Goal: Task Accomplishment & Management: Manage account settings

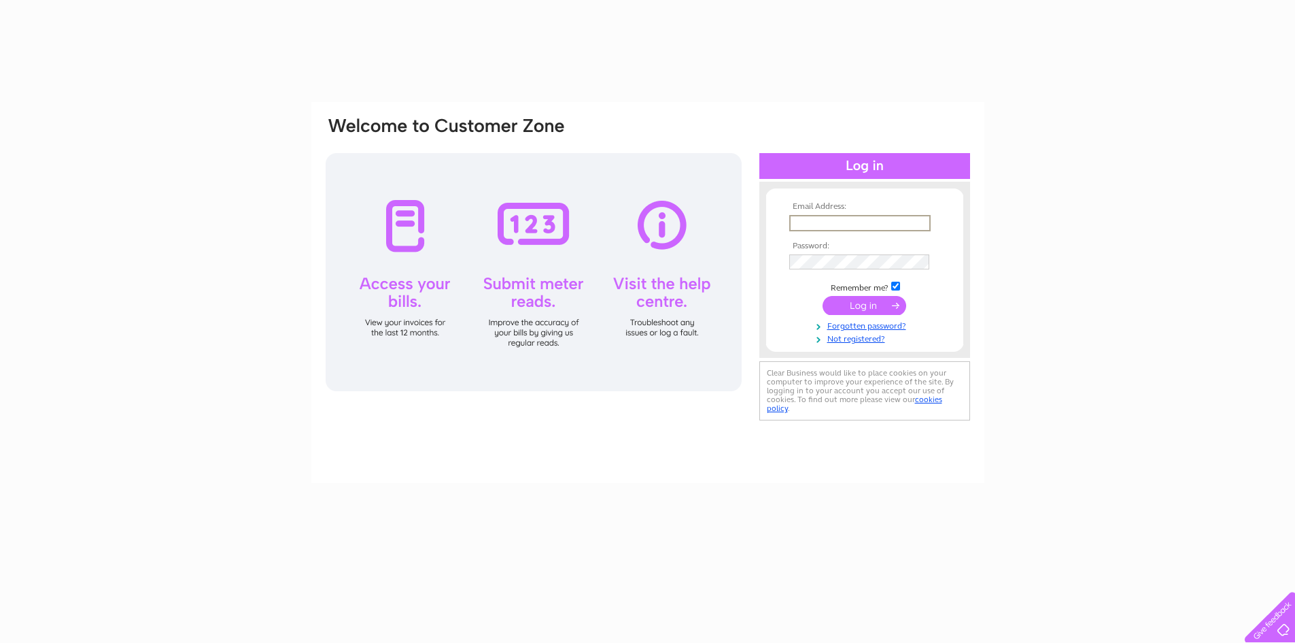
click at [838, 221] on input "text" at bounding box center [859, 223] width 141 height 16
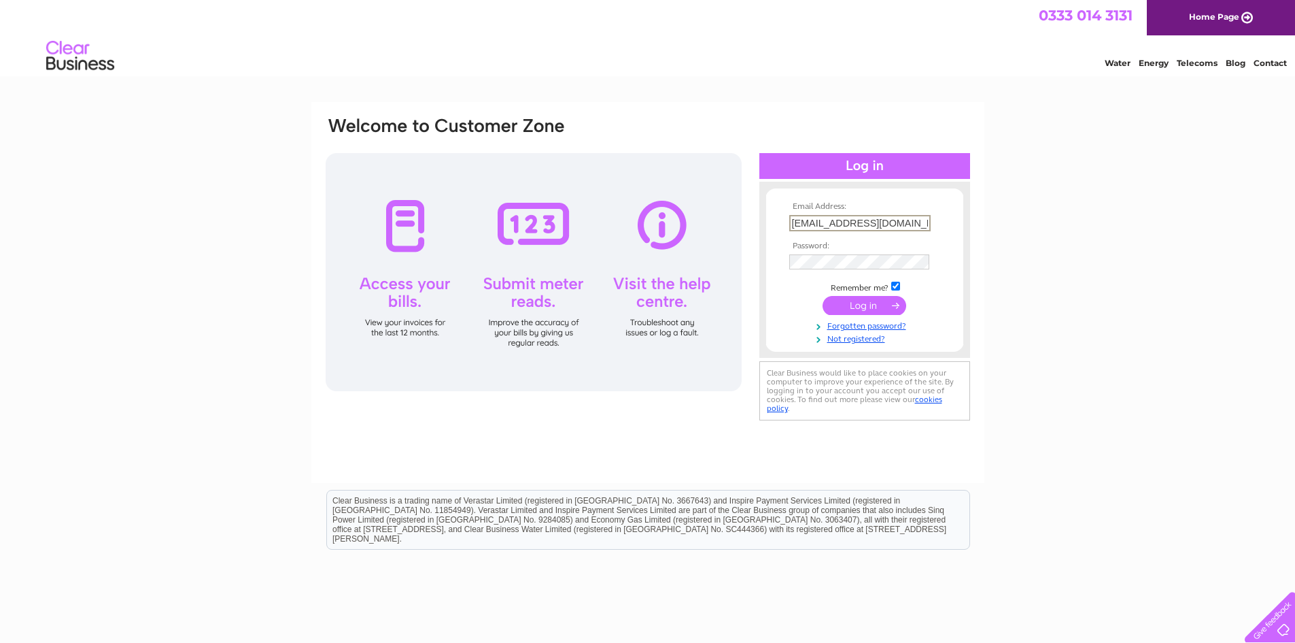
click at [839, 227] on input "thecsmproperties@outlook.com" at bounding box center [859, 223] width 141 height 16
drag, startPoint x: 914, startPoint y: 224, endPoint x: 762, endPoint y: 222, distance: 151.7
click at [762, 222] on div "Email Address: ma Password:" at bounding box center [865, 269] width 211 height 149
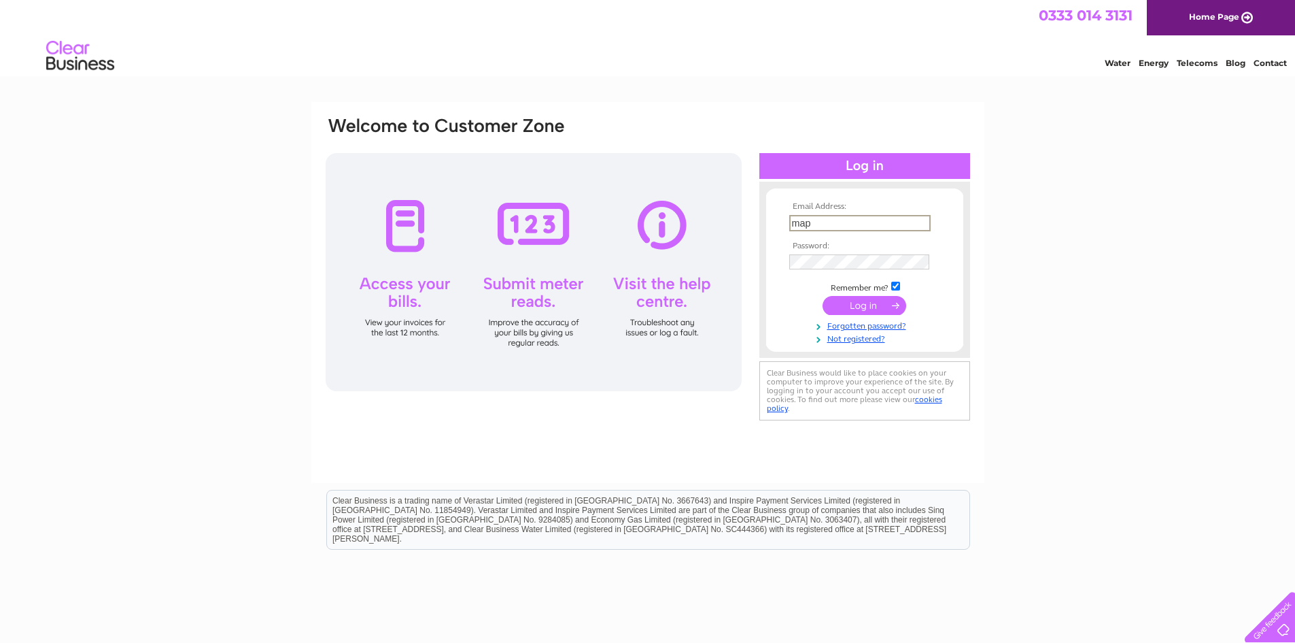
type input "maplejoiners@btconnect.com"
click at [834, 249] on tbody "Email Address: maplejoiners@btconnect.com Password: Remember me?" at bounding box center [865, 273] width 158 height 142
click at [887, 307] on input "submit" at bounding box center [865, 305] width 84 height 19
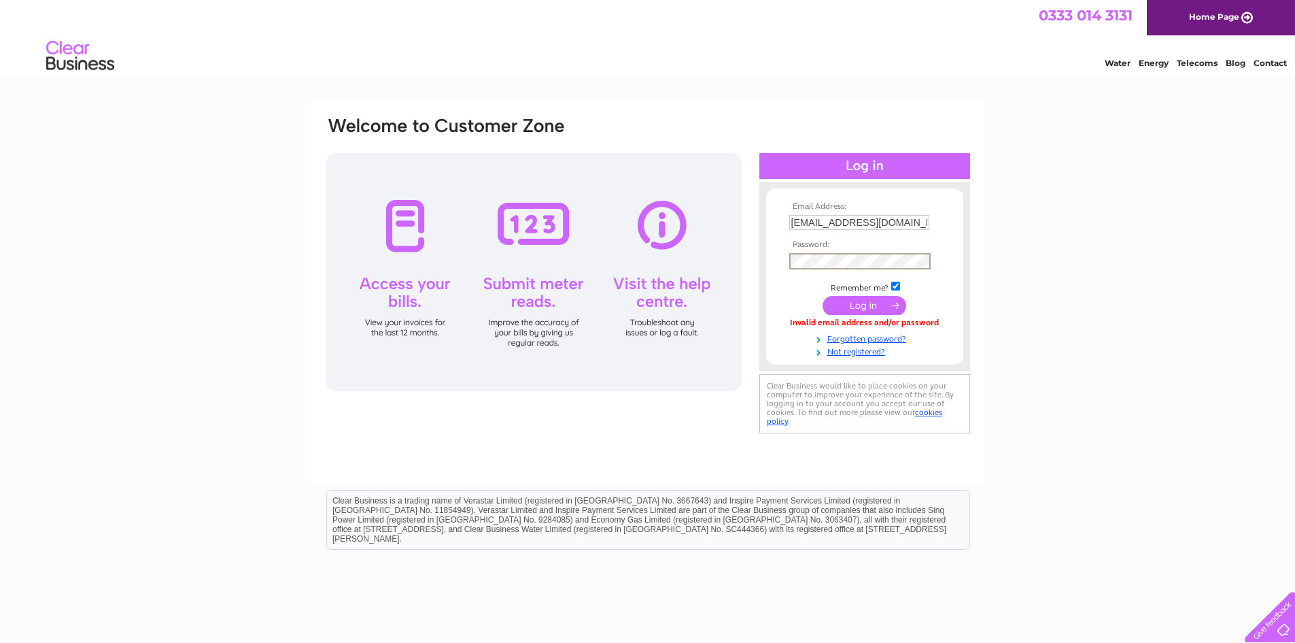
click at [857, 318] on div "Invalid email address and/or password" at bounding box center [864, 323] width 151 height 10
click at [858, 303] on input "submit" at bounding box center [865, 303] width 84 height 19
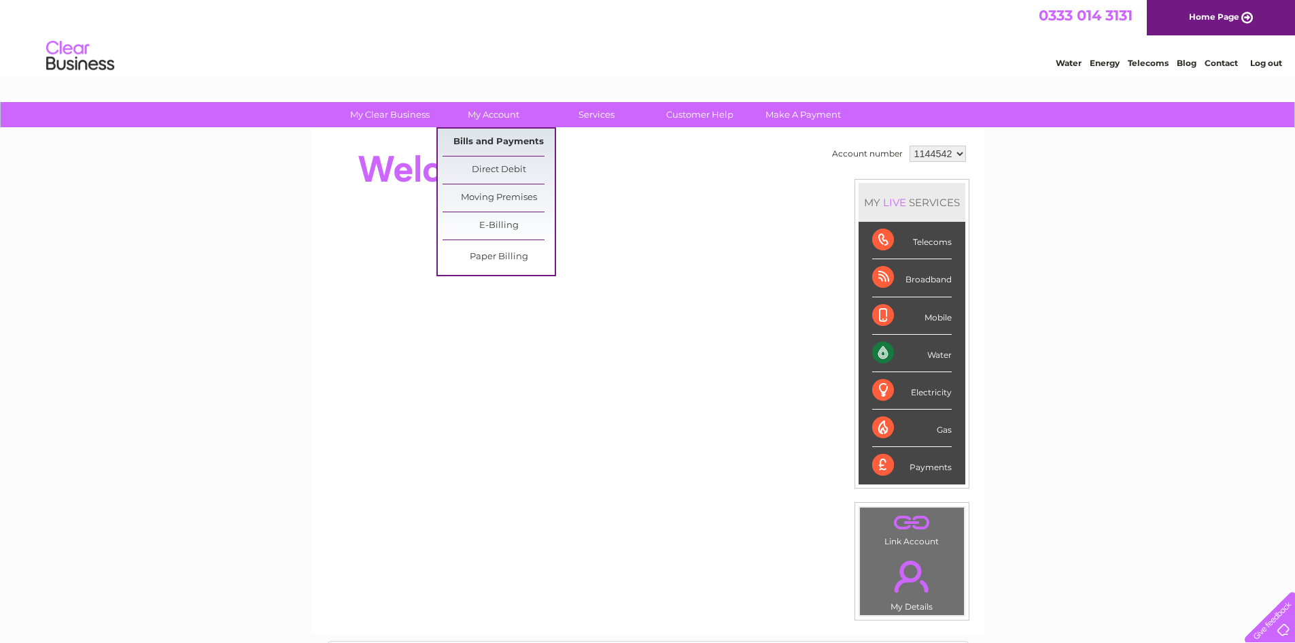
click at [507, 146] on link "Bills and Payments" at bounding box center [499, 142] width 112 height 27
click at [489, 142] on link "Bills and Payments" at bounding box center [499, 142] width 112 height 27
click at [489, 141] on link "Bills and Payments" at bounding box center [499, 142] width 112 height 27
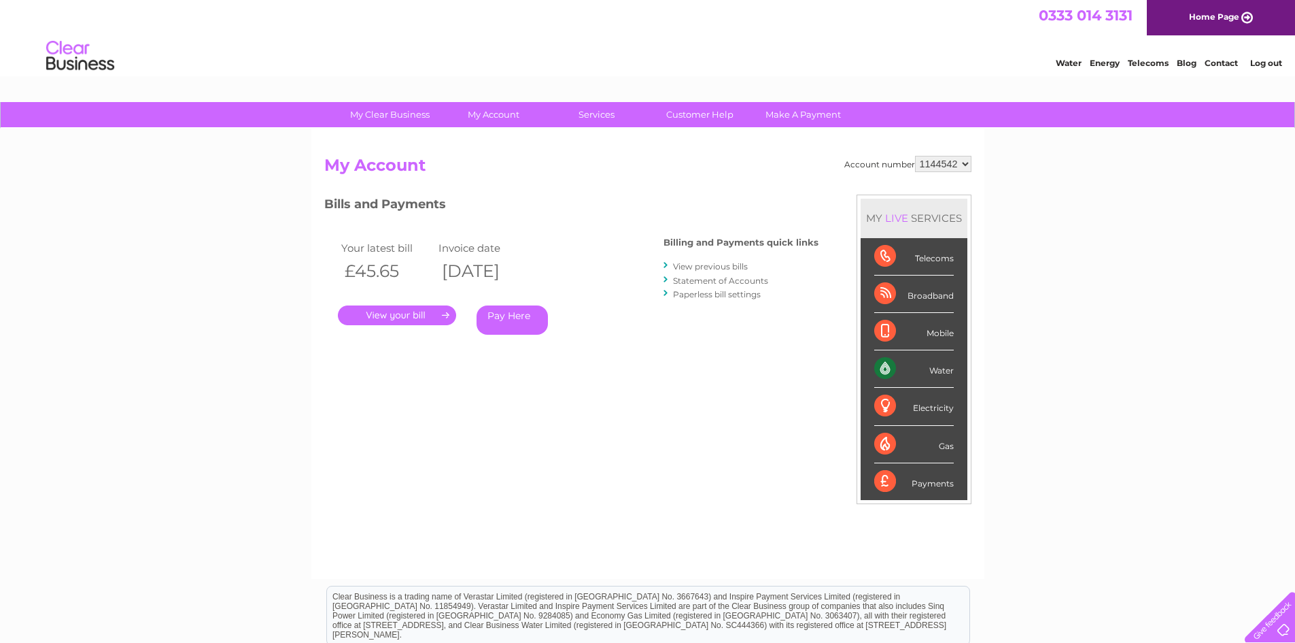
click at [386, 311] on link "." at bounding box center [397, 315] width 118 height 20
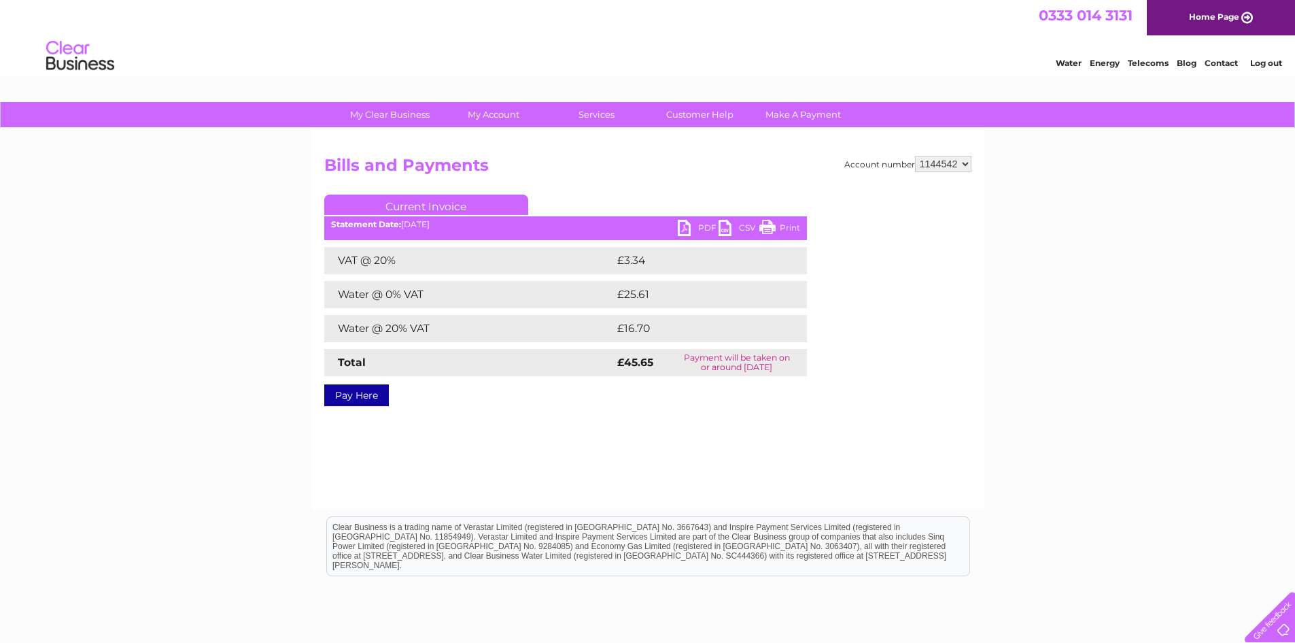
click at [693, 222] on link "PDF" at bounding box center [698, 230] width 41 height 20
